Goal: Information Seeking & Learning: Learn about a topic

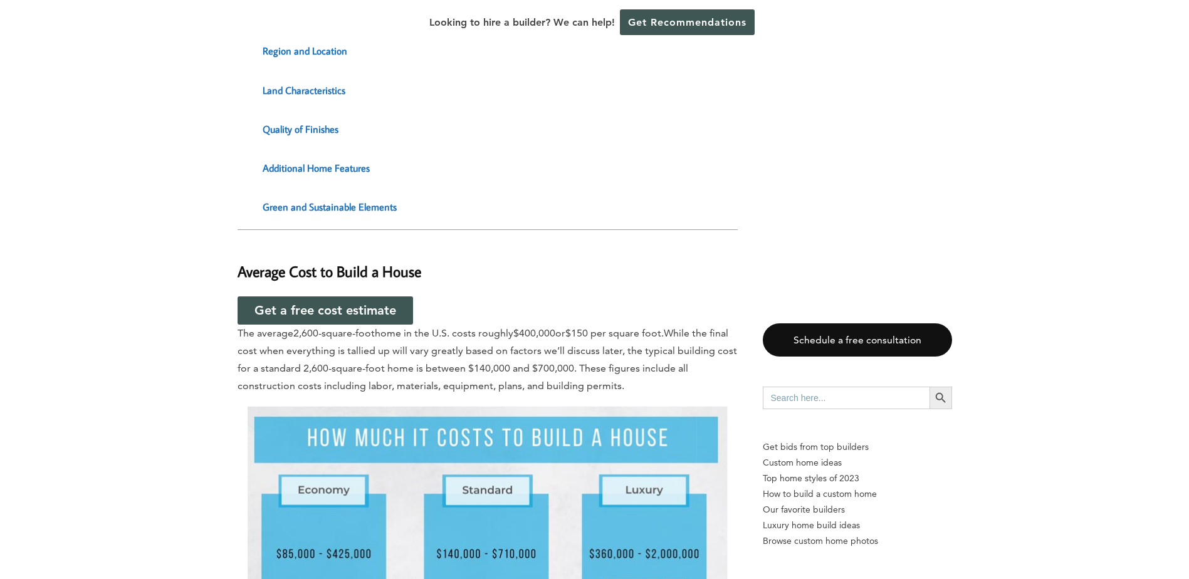
scroll to position [1505, 0]
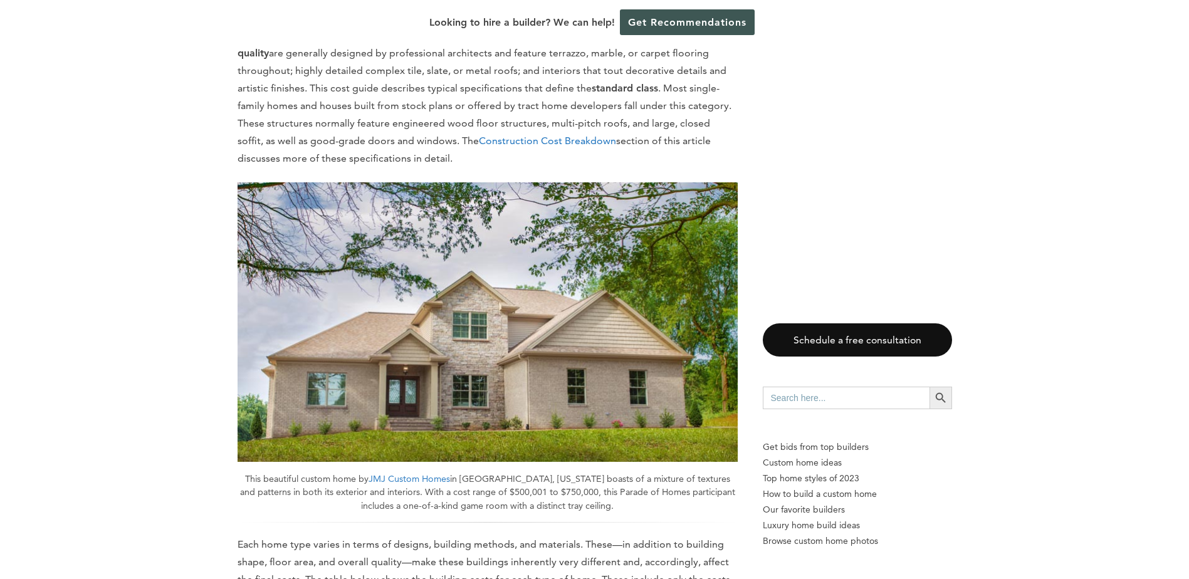
scroll to position [2132, 0]
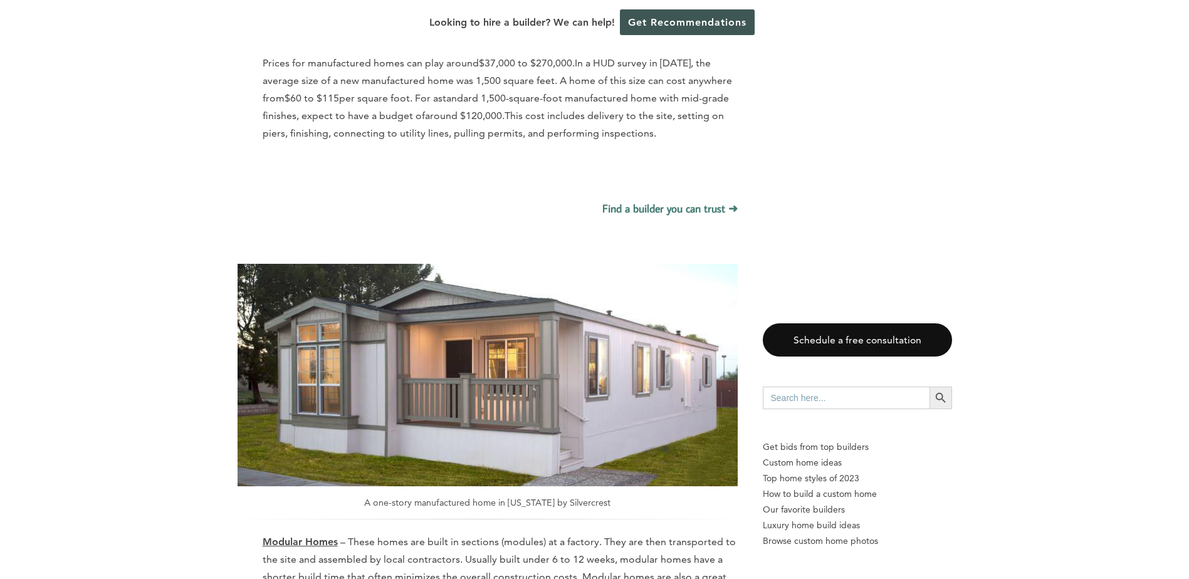
scroll to position [4201, 0]
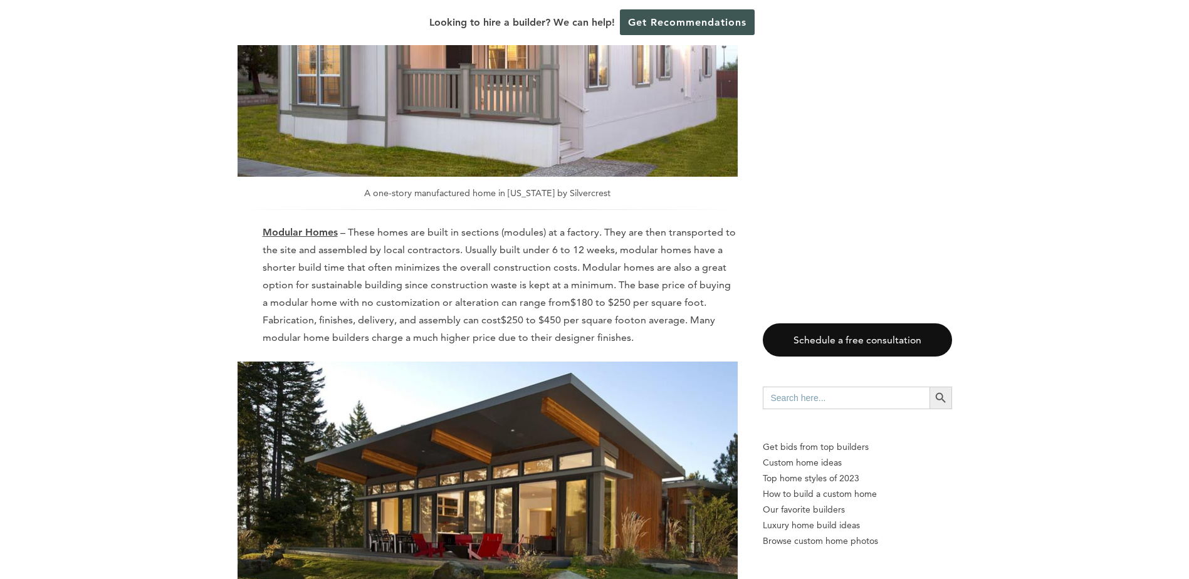
scroll to position [4514, 0]
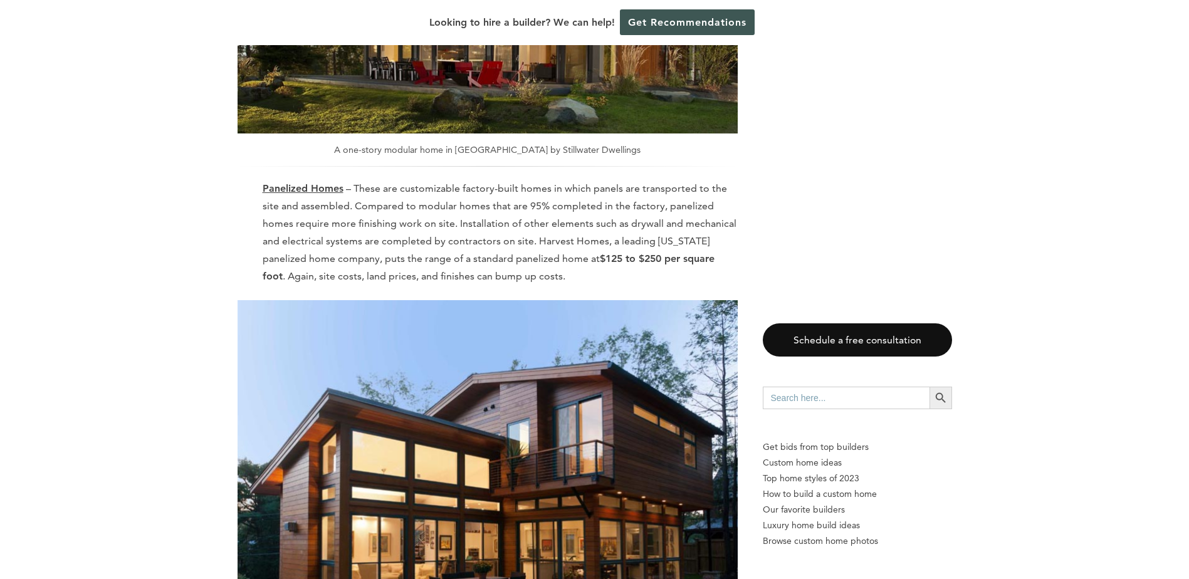
scroll to position [5016, 0]
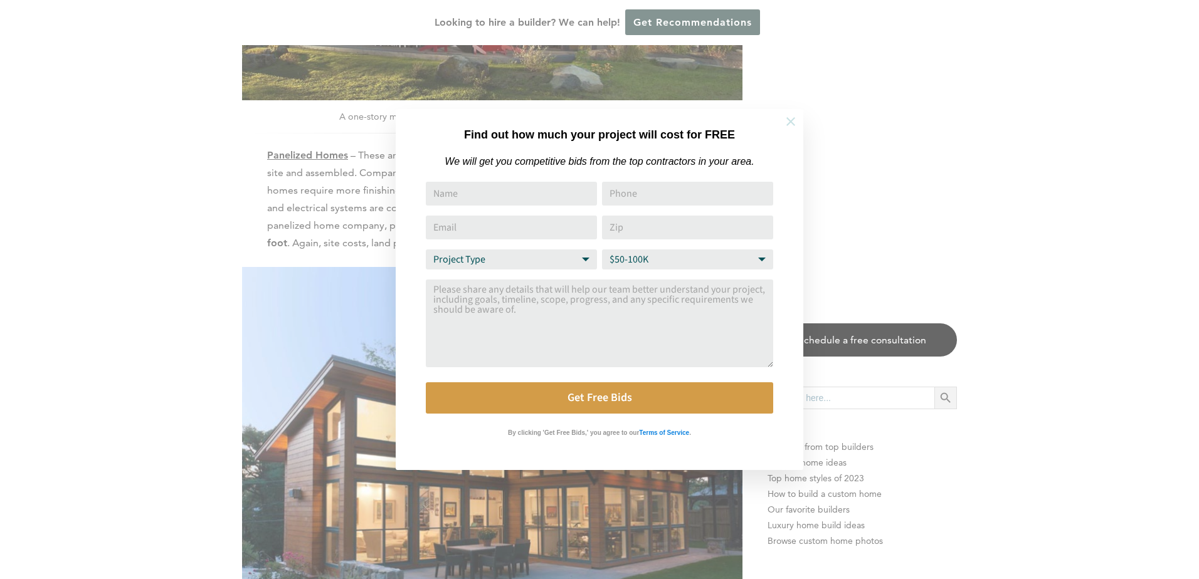
click at [788, 119] on icon at bounding box center [791, 122] width 14 height 14
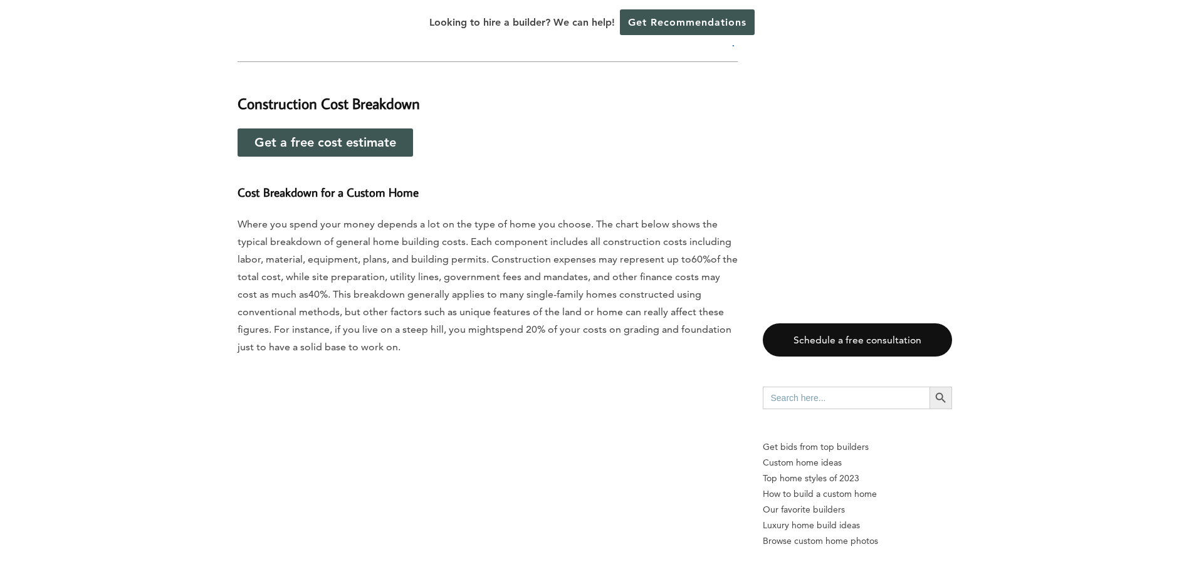
scroll to position [6521, 0]
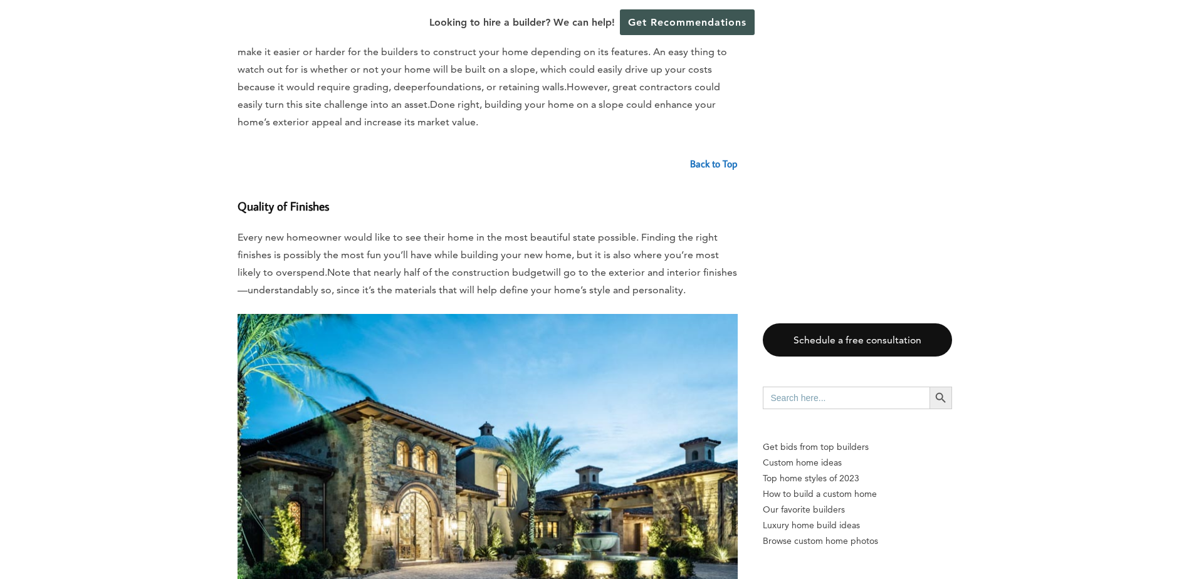
scroll to position [11725, 0]
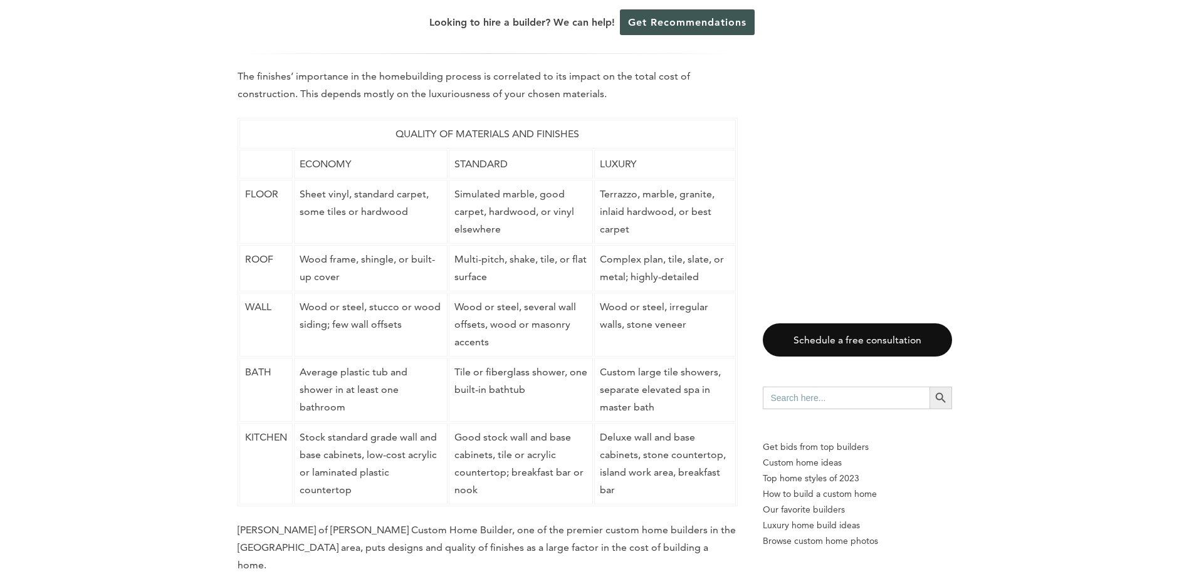
scroll to position [12415, 0]
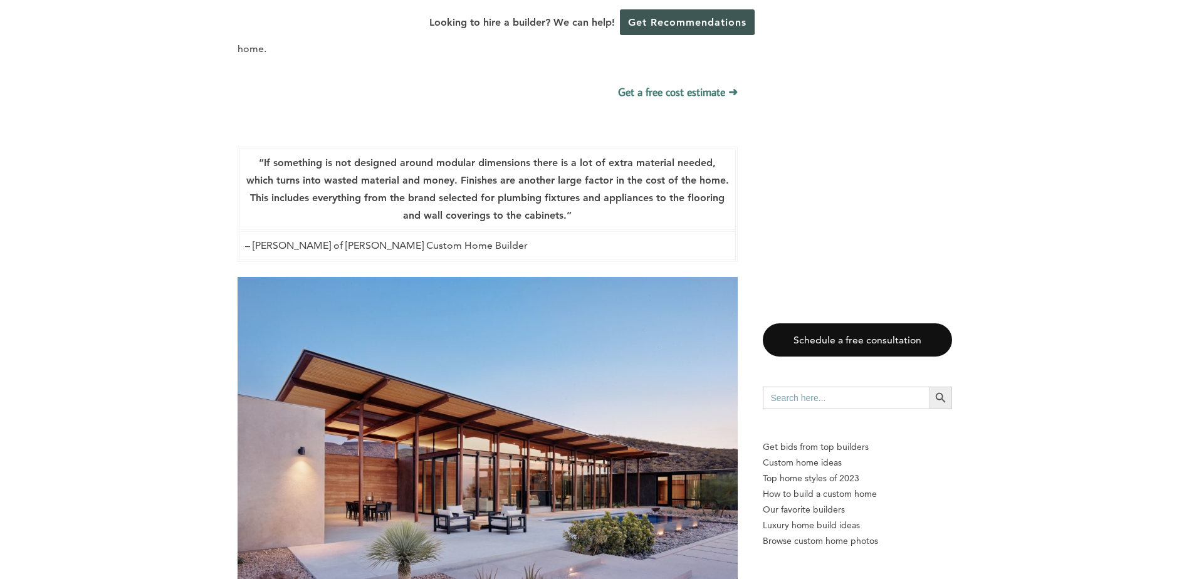
scroll to position [12916, 0]
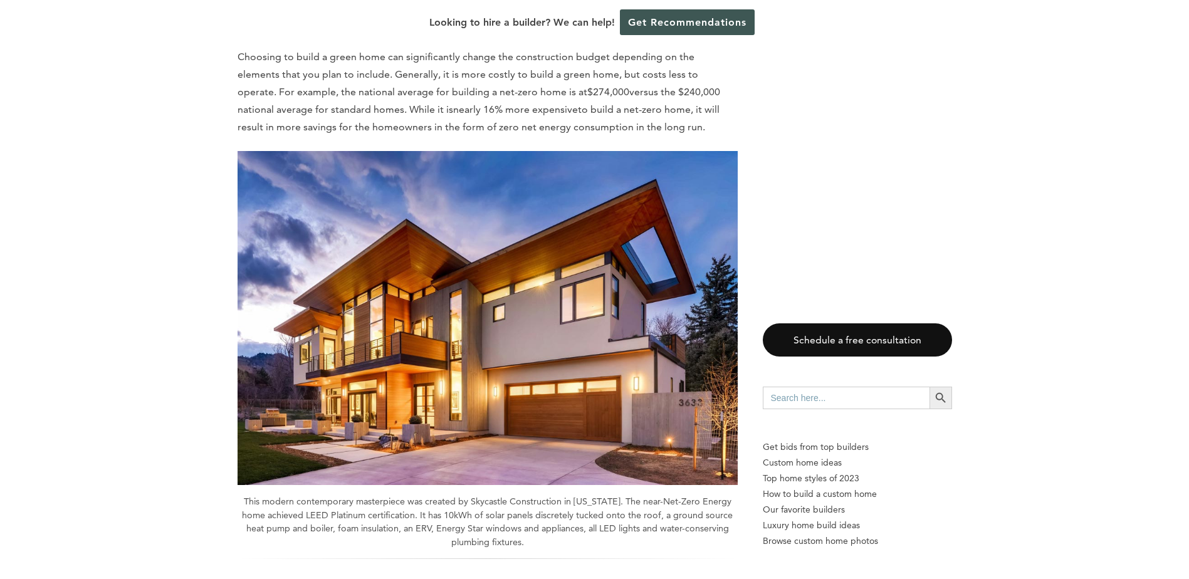
scroll to position [14358, 0]
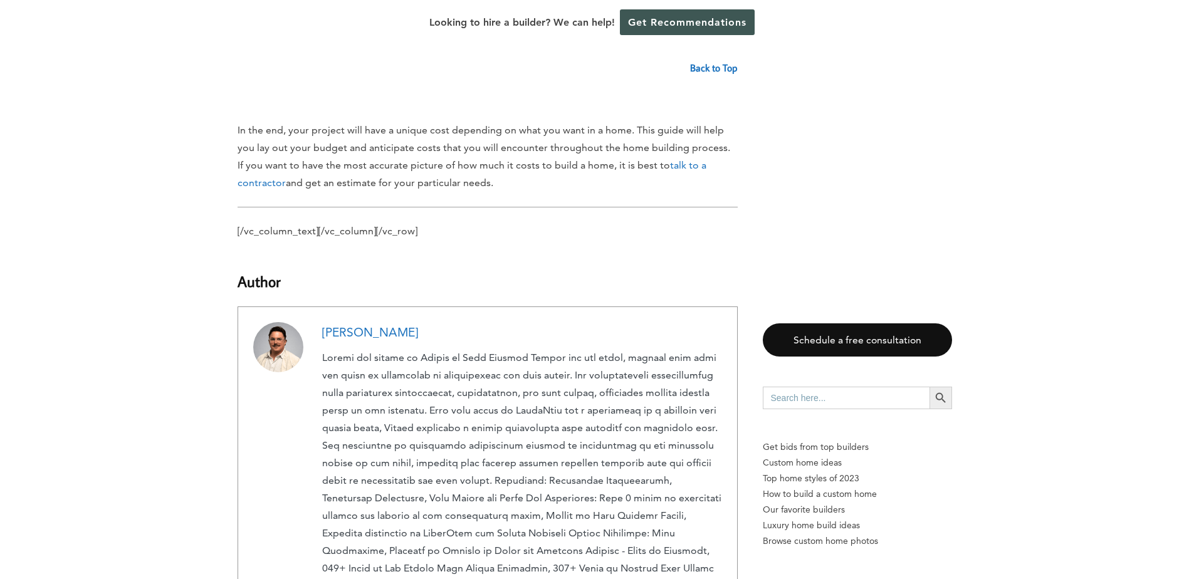
scroll to position [14860, 0]
